Goal: Transaction & Acquisition: Purchase product/service

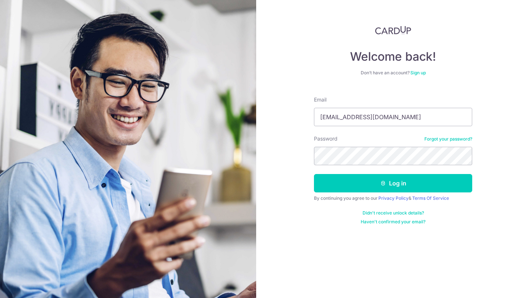
type input "[EMAIL_ADDRESS][DOMAIN_NAME]"
click at [393, 183] on button "Log in" at bounding box center [393, 183] width 158 height 18
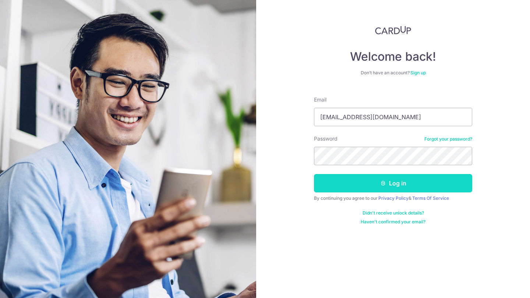
click at [345, 190] on button "Log in" at bounding box center [393, 183] width 158 height 18
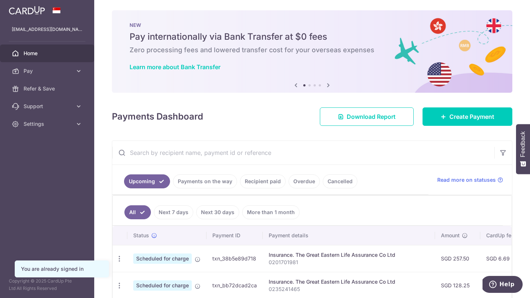
scroll to position [37, 0]
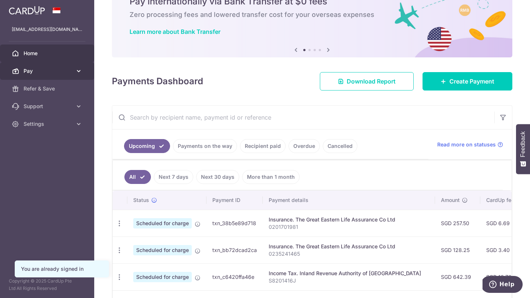
click at [62, 69] on span "Pay" at bounding box center [48, 70] width 49 height 7
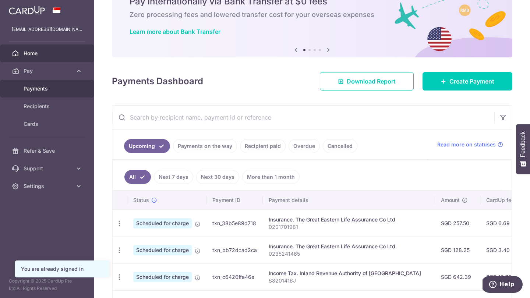
click at [50, 86] on span "Payments" at bounding box center [48, 88] width 49 height 7
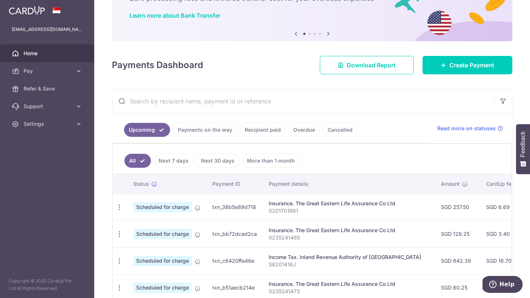
scroll to position [87, 0]
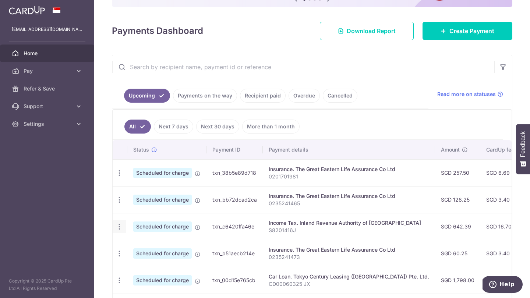
click at [120, 225] on icon "button" at bounding box center [120, 227] width 8 height 8
click at [141, 265] on span "Cancel payment" at bounding box center [158, 265] width 49 height 9
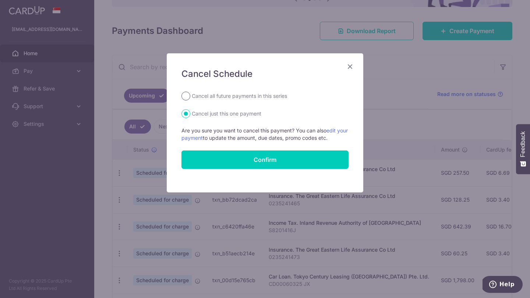
click at [186, 94] on input "Cancel all future payments in this series" at bounding box center [186, 96] width 9 height 9
radio input "true"
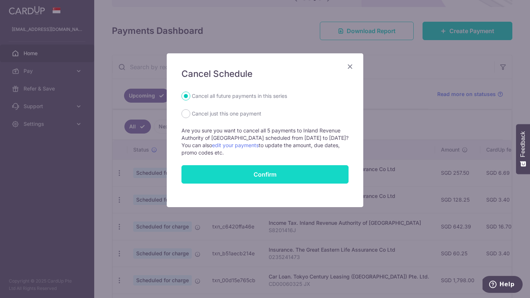
click at [226, 175] on button "Confirm" at bounding box center [265, 174] width 167 height 18
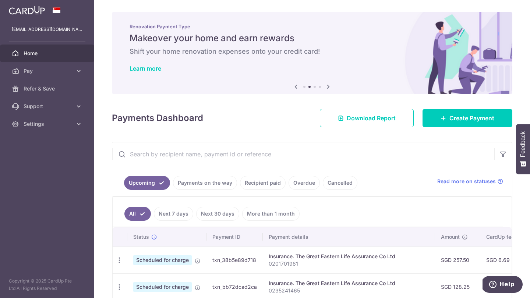
click at [215, 140] on div "× Pause Schedule Pause all future payments in this series Pause just this one p…" at bounding box center [312, 149] width 436 height 298
click at [36, 57] on link "Home" at bounding box center [47, 54] width 94 height 18
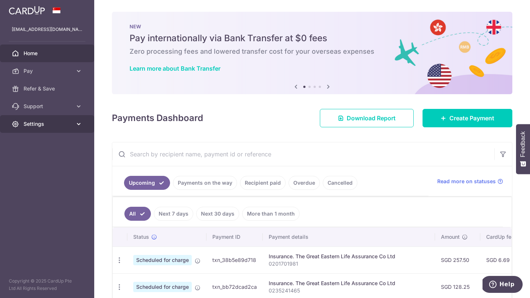
click at [60, 127] on span "Settings" at bounding box center [48, 123] width 49 height 7
drag, startPoint x: 57, startPoint y: 137, endPoint x: 58, endPoint y: 131, distance: 5.6
click at [58, 131] on li "Settings Account Logout" at bounding box center [47, 146] width 94 height 62
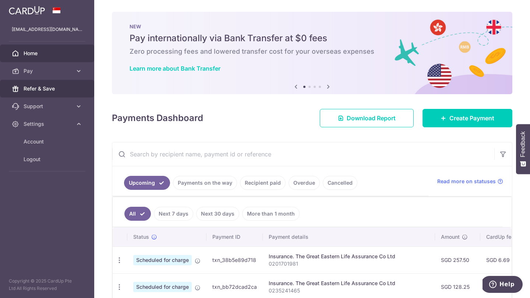
click at [55, 93] on link "Refer & Save" at bounding box center [47, 89] width 94 height 18
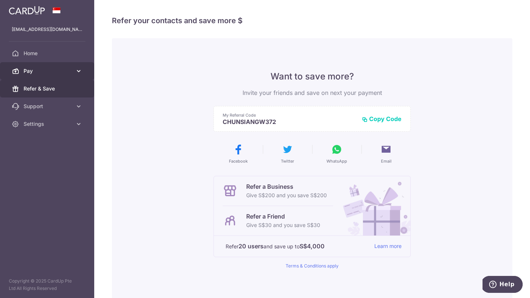
click at [60, 70] on span "Pay" at bounding box center [48, 70] width 49 height 7
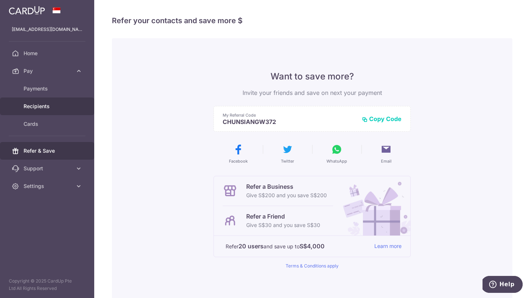
click at [60, 105] on span "Recipients" at bounding box center [48, 106] width 49 height 7
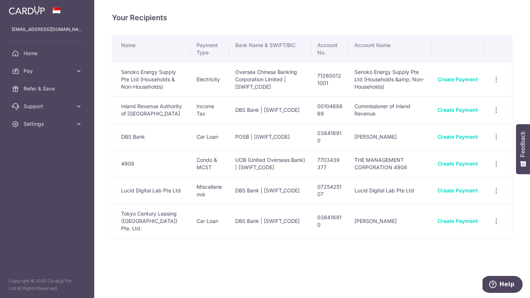
click at [35, 51] on span "Home" at bounding box center [48, 53] width 49 height 7
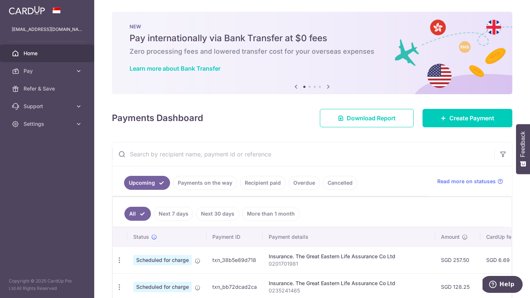
click at [24, 14] on img at bounding box center [27, 10] width 36 height 9
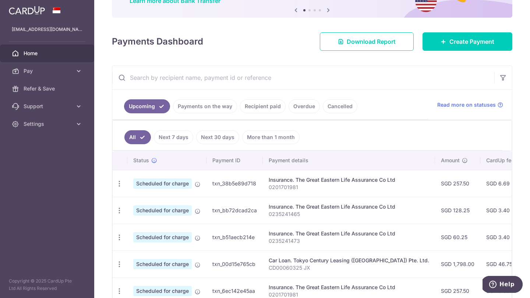
scroll to position [123, 0]
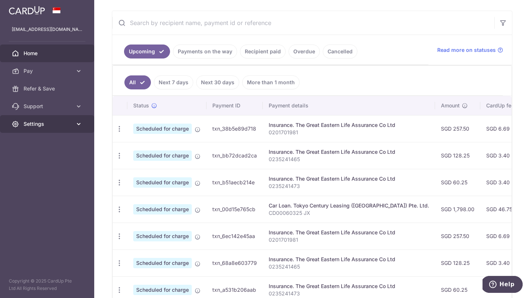
click at [76, 125] on icon at bounding box center [78, 123] width 7 height 7
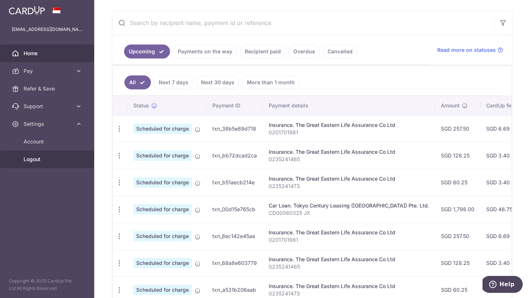
click at [42, 156] on span "Logout" at bounding box center [48, 159] width 49 height 7
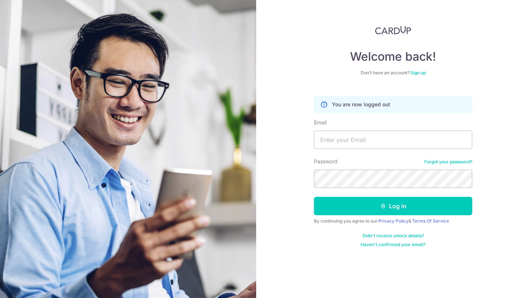
click at [501, 91] on div "Welcome back! Don’t have an account? Sign up You are now logged out Email Passw…" at bounding box center [393, 149] width 274 height 298
click at [197, 128] on img at bounding box center [128, 188] width 265 height 377
click at [384, 29] on img at bounding box center [393, 30] width 36 height 9
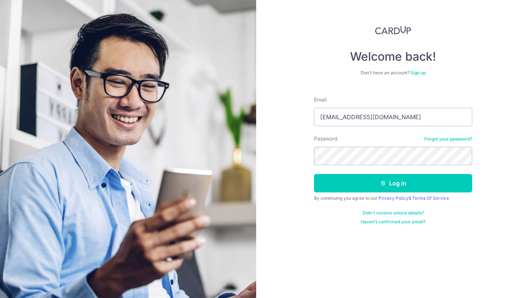
type input "[EMAIL_ADDRESS][DOMAIN_NAME]"
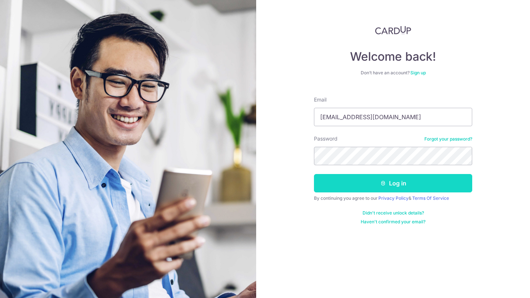
click at [427, 185] on button "Log in" at bounding box center [393, 183] width 158 height 18
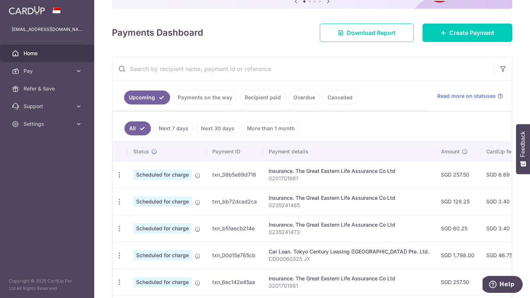
scroll to position [183, 0]
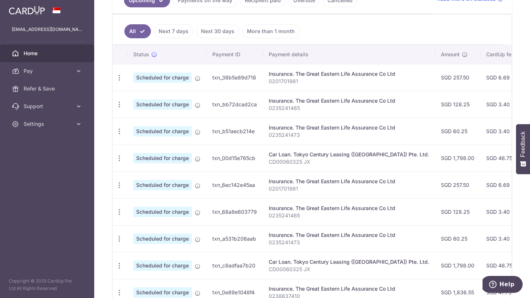
click at [492, 159] on td "SGD 46.75" at bounding box center [505, 158] width 48 height 27
click at [119, 156] on icon "button" at bounding box center [120, 159] width 8 height 8
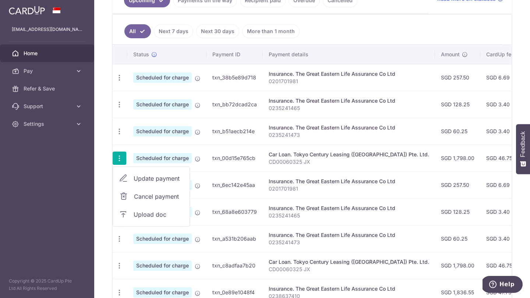
click at [146, 178] on span "Update payment" at bounding box center [159, 178] width 50 height 9
radio input "true"
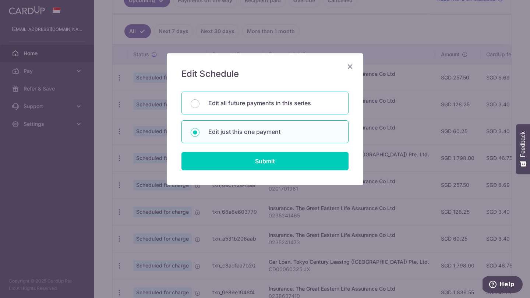
click at [216, 103] on p "Edit all future payments in this series" at bounding box center [273, 103] width 131 height 9
click at [200, 103] on input "Edit all future payments in this series" at bounding box center [195, 103] width 9 height 9
radio input "true"
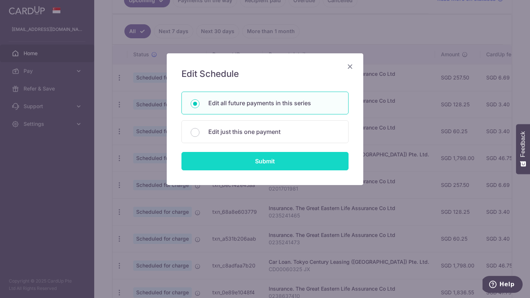
click at [238, 169] on input "Submit" at bounding box center [265, 161] width 167 height 18
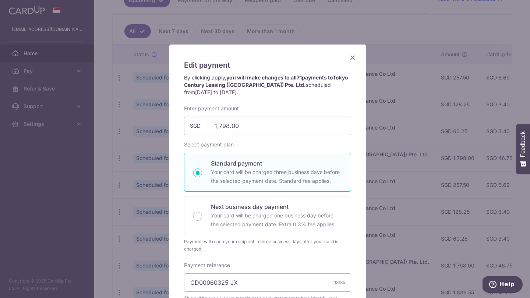
scroll to position [0, 0]
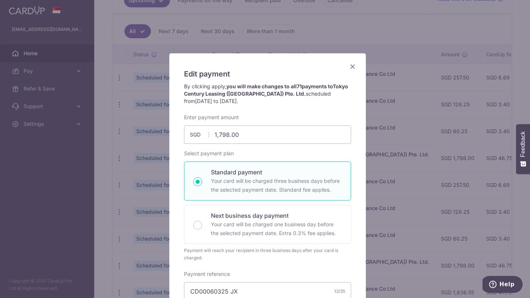
click at [352, 64] on icon "Close" at bounding box center [352, 66] width 9 height 9
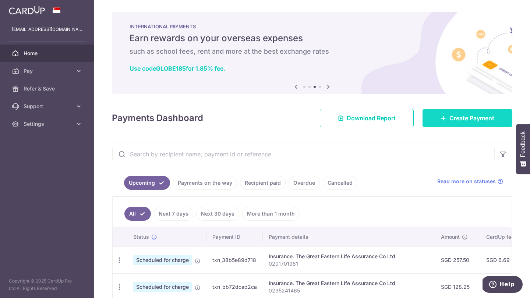
click at [453, 121] on span "Create Payment" at bounding box center [472, 118] width 45 height 9
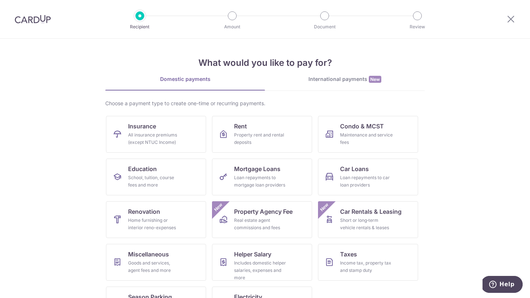
scroll to position [31, 0]
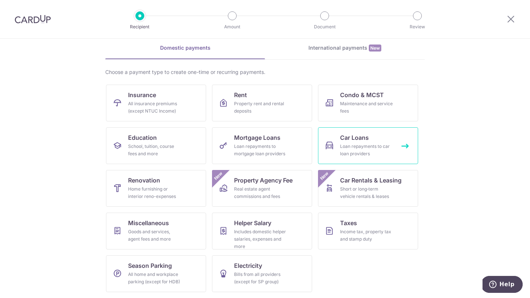
click at [335, 141] on link "Car Loans Loan repayments to car loan providers" at bounding box center [368, 145] width 100 height 37
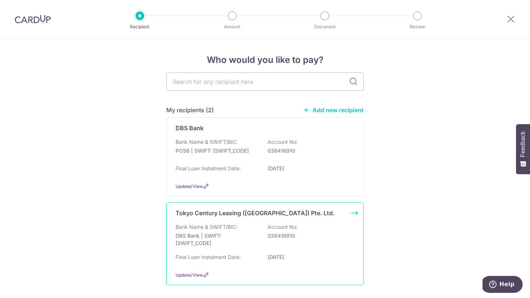
click at [303, 230] on div "Bank Name & SWIFT/BIC: DBS Bank | SWIFT: [SWIFT_CODE] Account No: 038416910" at bounding box center [265, 237] width 179 height 27
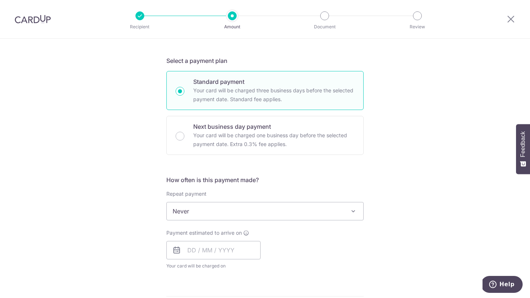
scroll to position [353, 0]
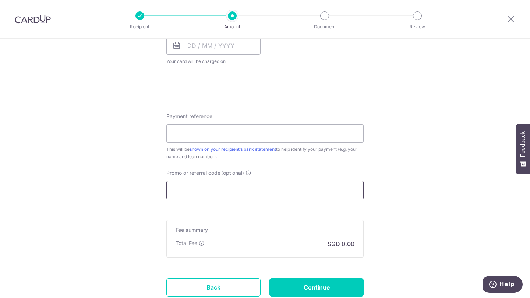
click at [285, 192] on input "Promo or referral code (optional)" at bounding box center [264, 190] width 197 height 18
paste input "3HOME25R"
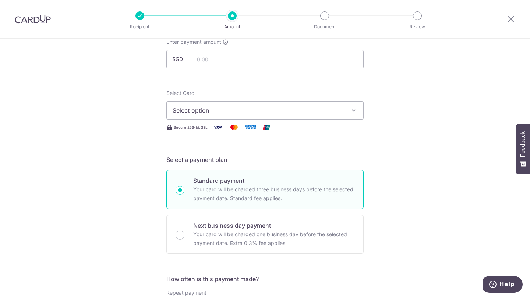
scroll to position [0, 0]
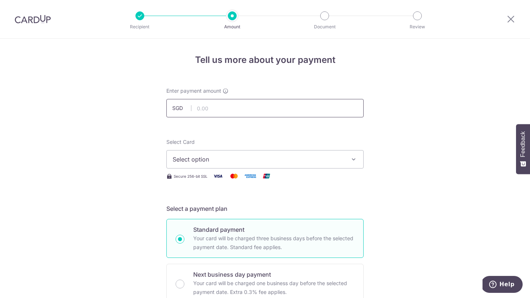
type input "3HOME25R"
click at [308, 111] on input "text" at bounding box center [264, 108] width 197 height 18
click at [509, 18] on icon at bounding box center [511, 18] width 9 height 9
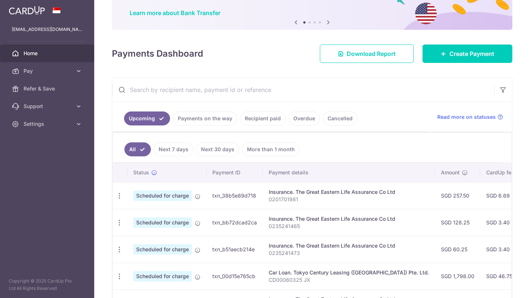
scroll to position [161, 0]
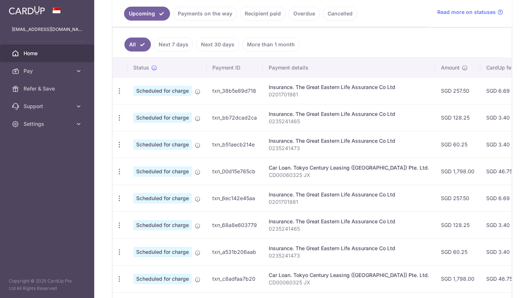
click at [175, 175] on span "Scheduled for charge" at bounding box center [162, 171] width 59 height 10
click at [351, 175] on p "CD00060325 JX" at bounding box center [349, 175] width 161 height 7
click at [350, 170] on div "Car Loan. Tokyo Century Leasing (Singapore) Pte. Ltd." at bounding box center [349, 167] width 161 height 7
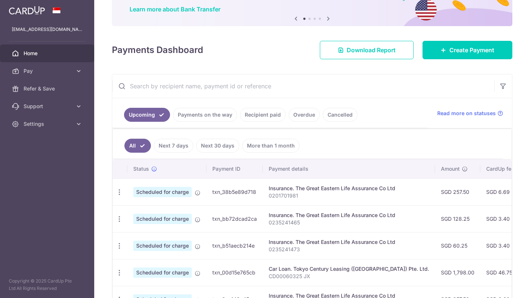
scroll to position [124, 0]
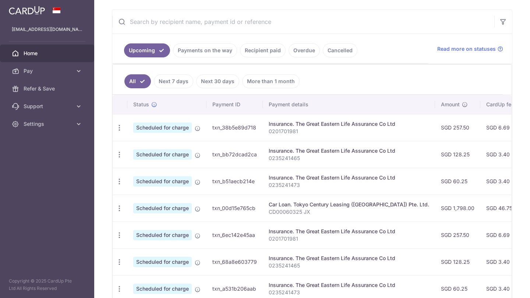
click at [214, 53] on link "Payments on the way" at bounding box center [205, 50] width 64 height 14
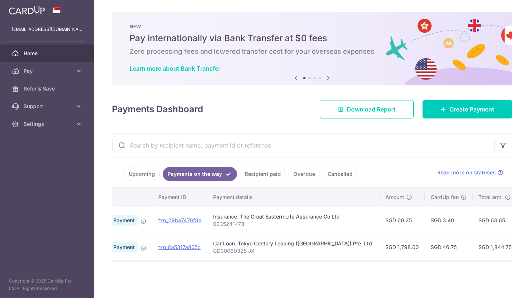
scroll to position [0, 0]
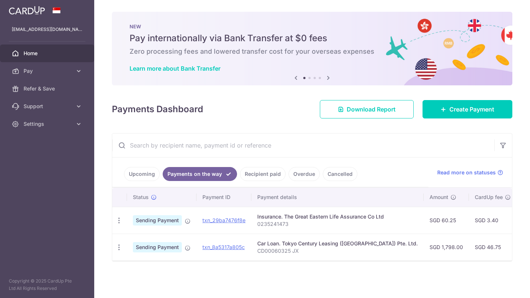
click at [138, 172] on link "Upcoming" at bounding box center [142, 174] width 36 height 14
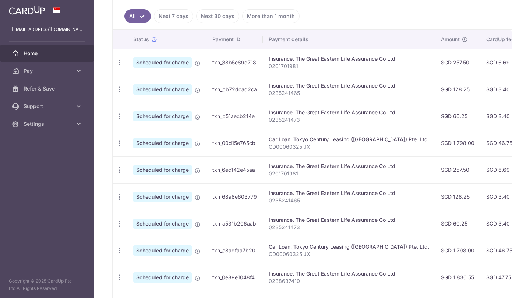
scroll to position [266, 0]
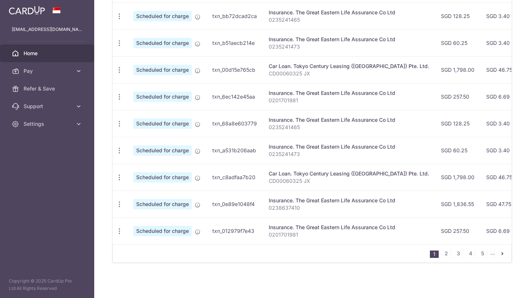
drag, startPoint x: 325, startPoint y: 246, endPoint x: 341, endPoint y: 243, distance: 15.7
click at [341, 243] on div "Status Payment ID Payment details Amount CardUp fee Total amt. Charge date Due …" at bounding box center [312, 110] width 399 height 306
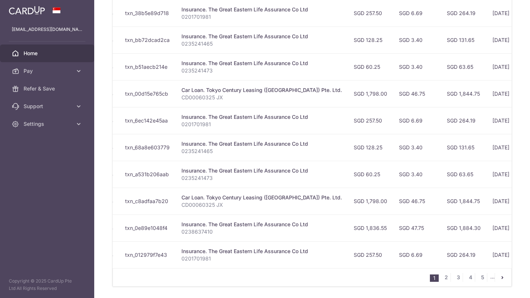
scroll to position [224, 0]
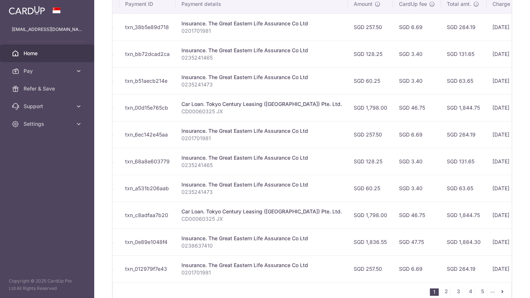
click at [354, 180] on td "SGD 60.25" at bounding box center [370, 188] width 45 height 27
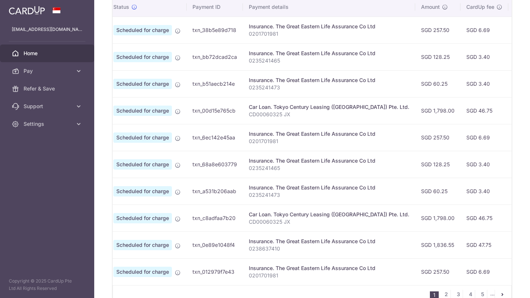
scroll to position [0, 0]
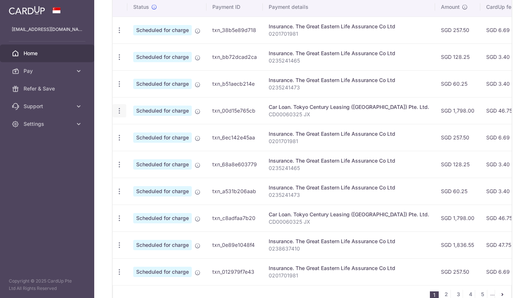
click at [120, 110] on icon "button" at bounding box center [120, 111] width 8 height 8
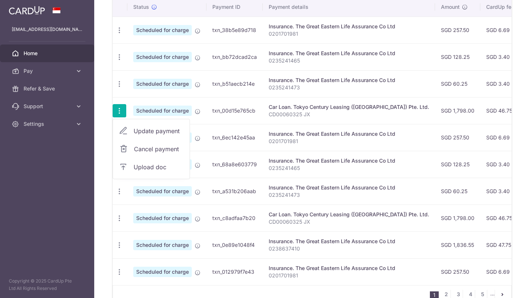
click at [324, 53] on div "Insurance. The Great Eastern Life Assurance Co Ltd" at bounding box center [349, 53] width 161 height 7
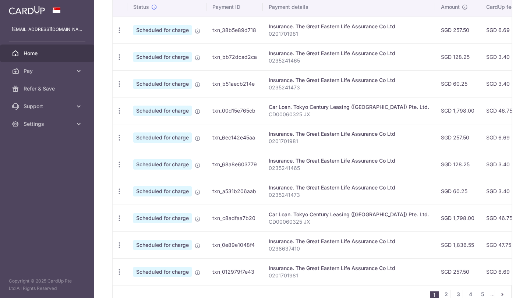
click at [67, 51] on span "Home" at bounding box center [48, 53] width 49 height 7
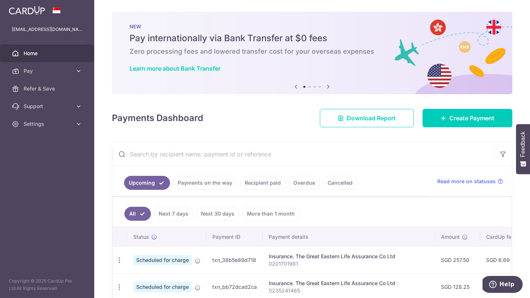
scroll to position [90, 0]
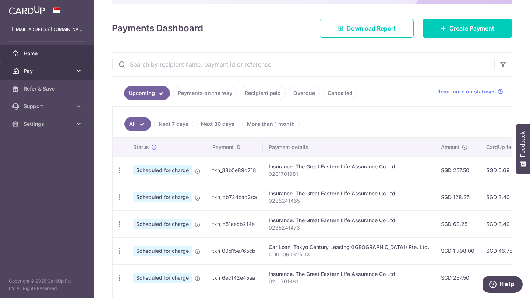
click at [80, 75] on link "Pay" at bounding box center [47, 71] width 94 height 18
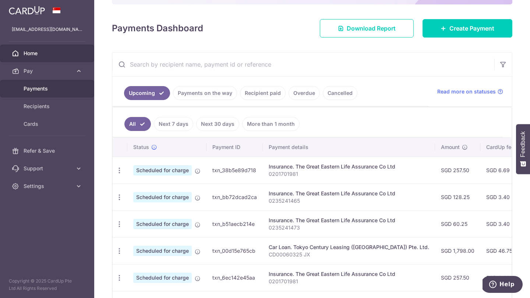
click at [52, 88] on span "Payments" at bounding box center [48, 88] width 49 height 7
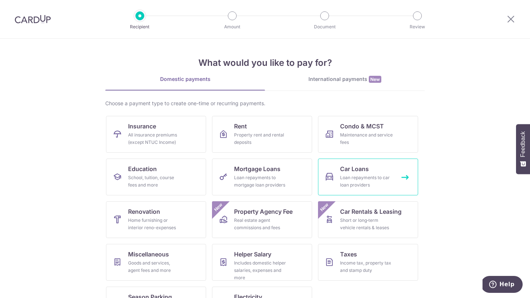
click at [379, 175] on div "Loan repayments to car loan providers" at bounding box center [366, 181] width 53 height 15
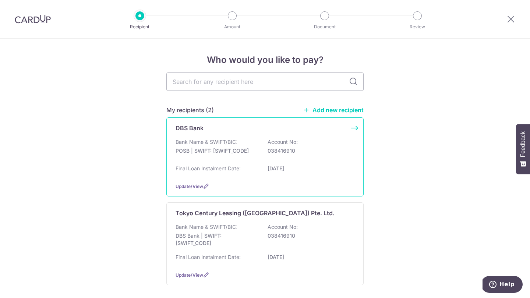
scroll to position [39, 0]
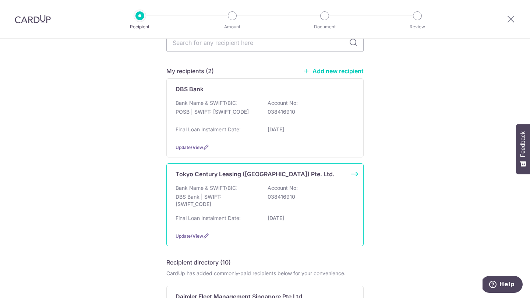
click at [297, 183] on div "Tokyo Century Leasing (Singapore) Pte. Ltd. Bank Name & SWIFT/BIC: DBS Bank | S…" at bounding box center [264, 205] width 197 height 83
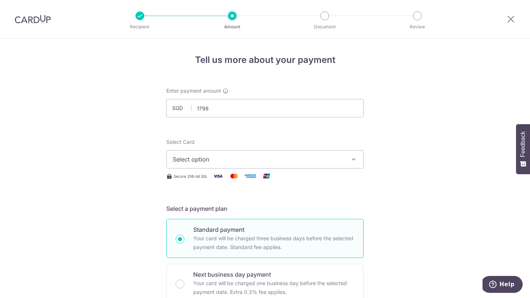
type input "1,798.00"
click at [323, 159] on span "Select option" at bounding box center [259, 159] width 172 height 9
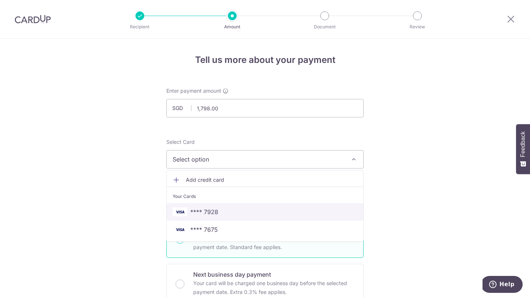
click at [279, 215] on span "**** 7928" at bounding box center [265, 212] width 185 height 9
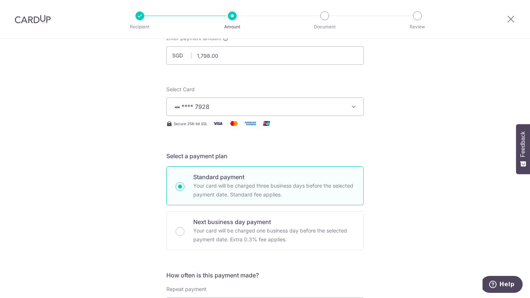
scroll to position [153, 0]
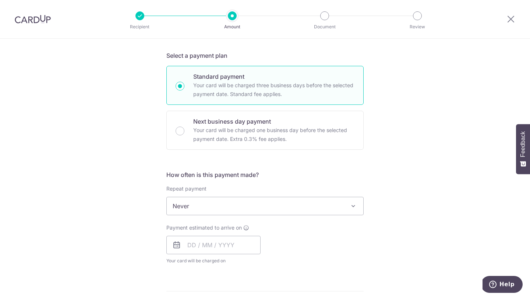
click at [356, 206] on span at bounding box center [353, 206] width 9 height 9
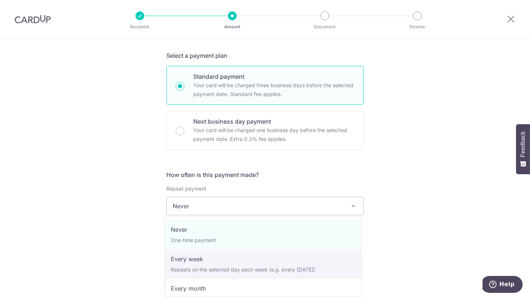
scroll to position [38, 0]
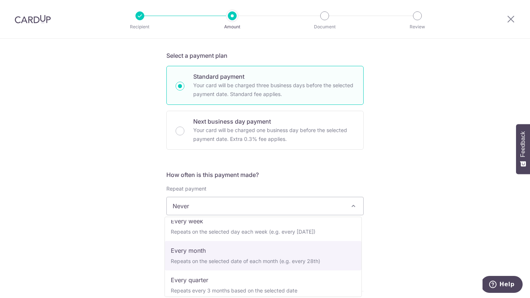
select select "3"
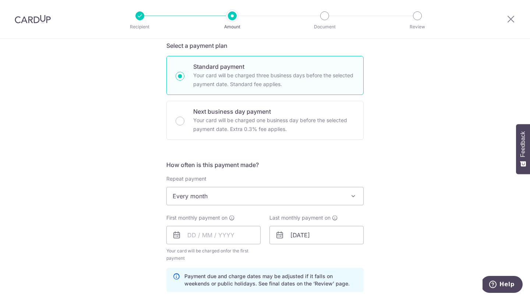
scroll to position [212, 0]
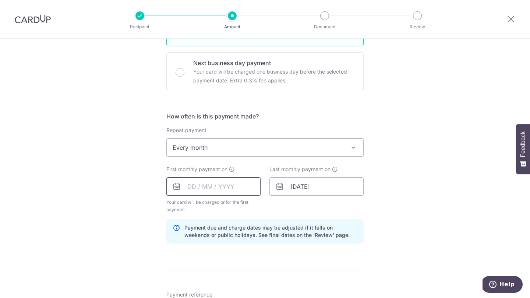
click at [235, 187] on input "text" at bounding box center [213, 187] width 94 height 18
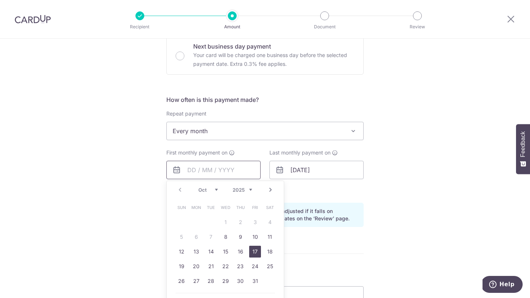
scroll to position [230, 0]
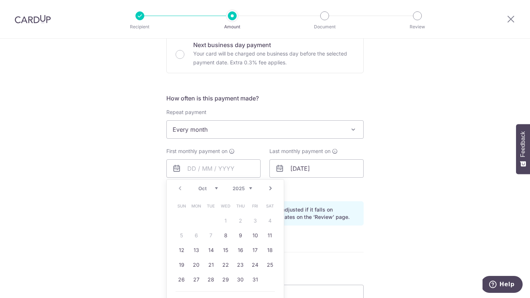
click at [270, 190] on link "Next" at bounding box center [270, 188] width 9 height 9
click at [197, 236] on link "3" at bounding box center [196, 236] width 12 height 12
type input "[DATE]"
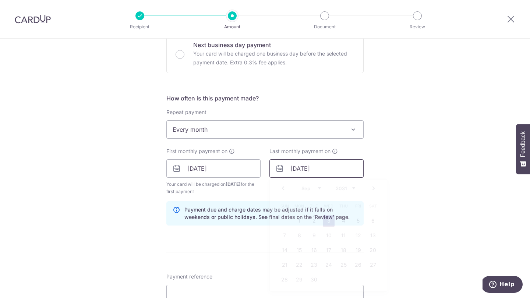
click at [310, 164] on input "03/09/2031" at bounding box center [317, 168] width 94 height 18
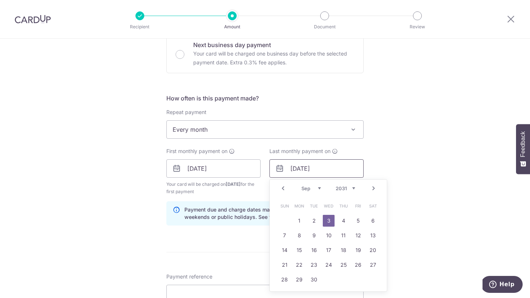
click at [306, 169] on input "03/09/2031" at bounding box center [317, 168] width 94 height 18
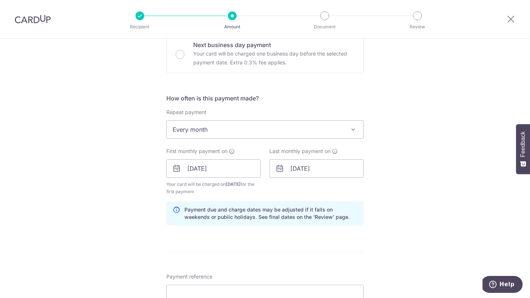
click at [427, 150] on div "Tell us more about your payment Enter payment amount SGD 1,798.00 1798.00 Selec…" at bounding box center [265, 161] width 530 height 704
click at [305, 171] on input "03/09/2031" at bounding box center [317, 168] width 94 height 18
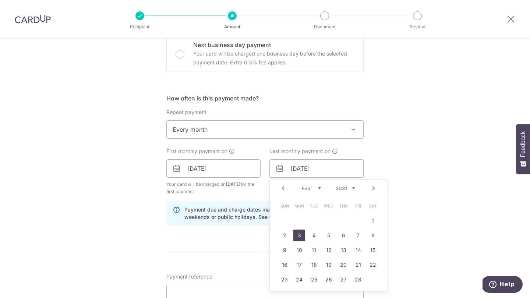
click at [294, 235] on link "3" at bounding box center [300, 236] width 12 height 12
type input "03/02/2031"
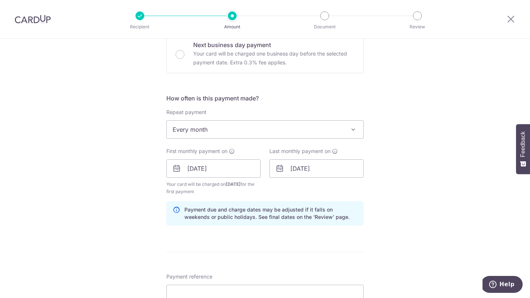
click at [429, 156] on div "Tell us more about your payment Enter payment amount SGD 1,798.00 1798.00 Selec…" at bounding box center [265, 161] width 530 height 704
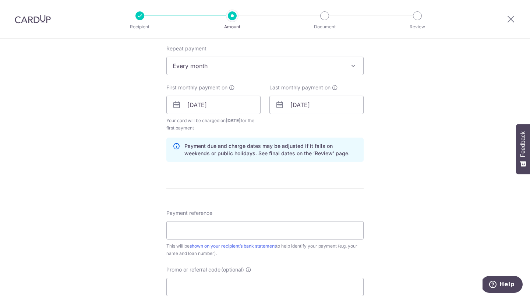
scroll to position [317, 0]
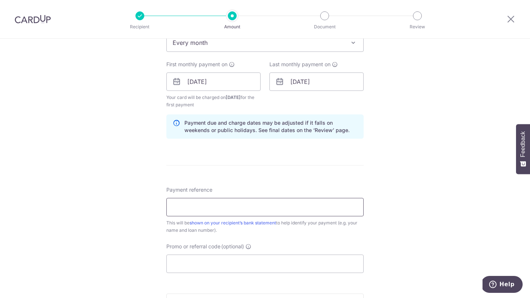
click at [272, 210] on input "Payment reference" at bounding box center [264, 207] width 197 height 18
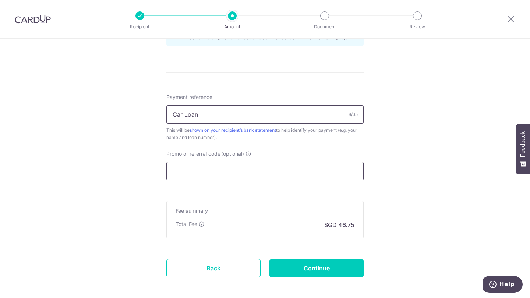
type input "Car Loan"
click at [272, 168] on input "Promo or referral code (optional)" at bounding box center [264, 171] width 197 height 18
paste input "3HOME25R"
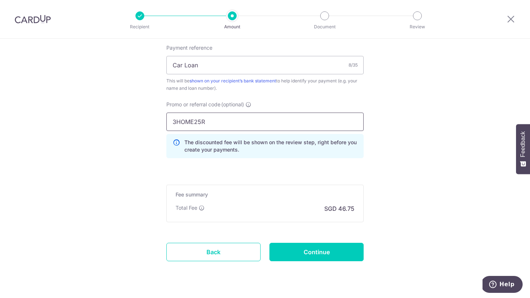
scroll to position [477, 0]
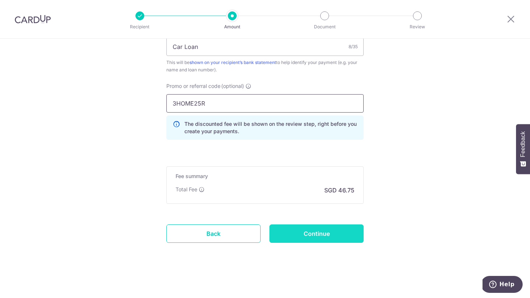
type input "3HOME25R"
click at [334, 235] on input "Continue" at bounding box center [317, 234] width 94 height 18
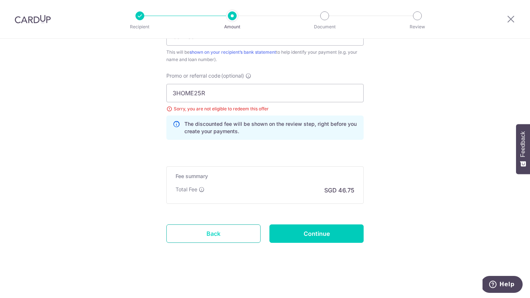
click at [228, 238] on link "Back" at bounding box center [213, 234] width 94 height 18
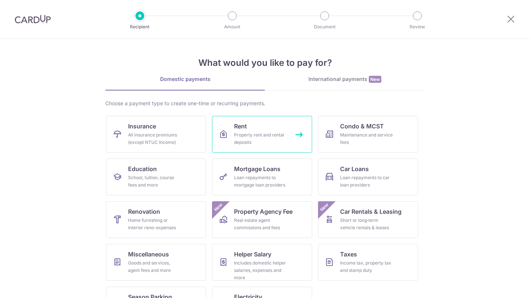
click at [291, 119] on link "Rent Property rent and rental deposits" at bounding box center [262, 134] width 100 height 37
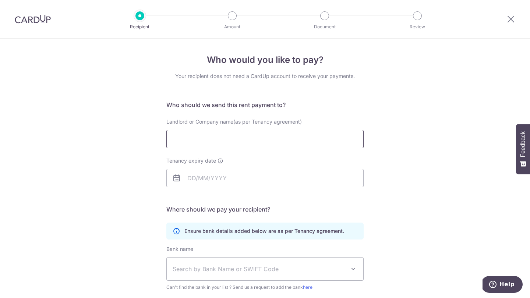
click at [287, 141] on input "Landlord or Company name(as per Tenancy agreement)" at bounding box center [264, 139] width 197 height 18
click at [281, 180] on input "Tenancy expiry date" at bounding box center [264, 178] width 197 height 18
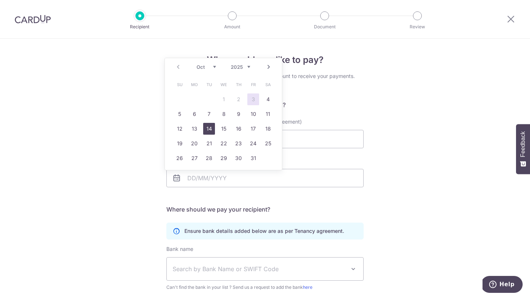
click at [207, 130] on link "14" at bounding box center [209, 129] width 12 height 12
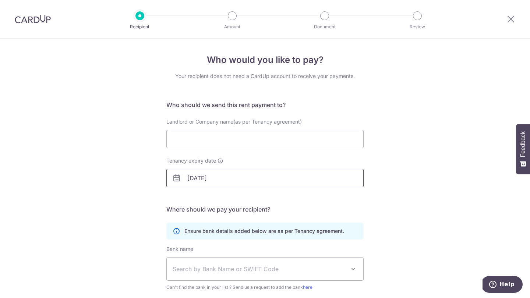
click at [197, 180] on input "[DATE]" at bounding box center [264, 178] width 197 height 18
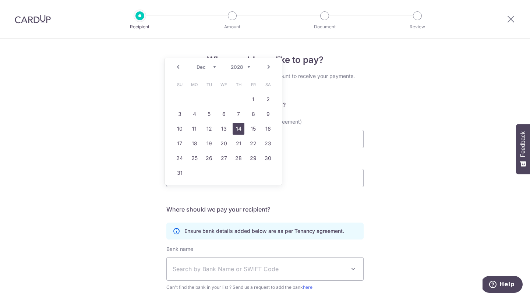
click at [241, 128] on link "14" at bounding box center [239, 129] width 12 height 12
type input "[DATE]"
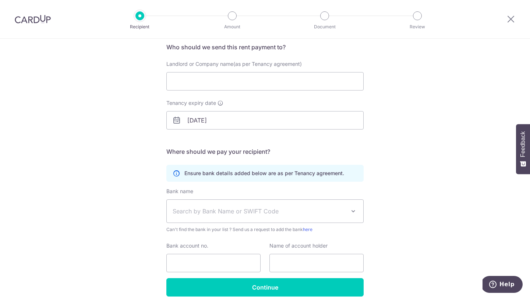
scroll to position [91, 0]
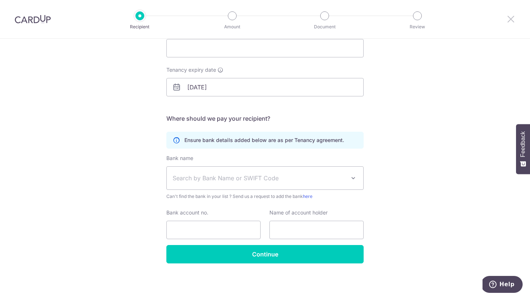
click at [509, 21] on icon at bounding box center [511, 18] width 9 height 9
